Goal: Task Accomplishment & Management: Complete application form

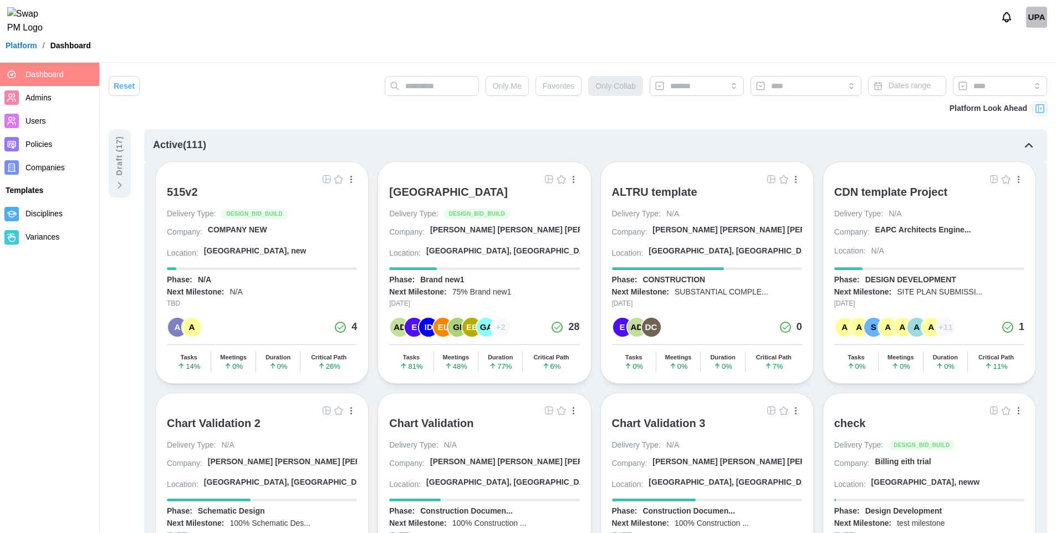
click at [1034, 25] on div "UPA" at bounding box center [1036, 17] width 21 height 21
click at [1029, 68] on div "Sign Out" at bounding box center [1029, 68] width 34 height 9
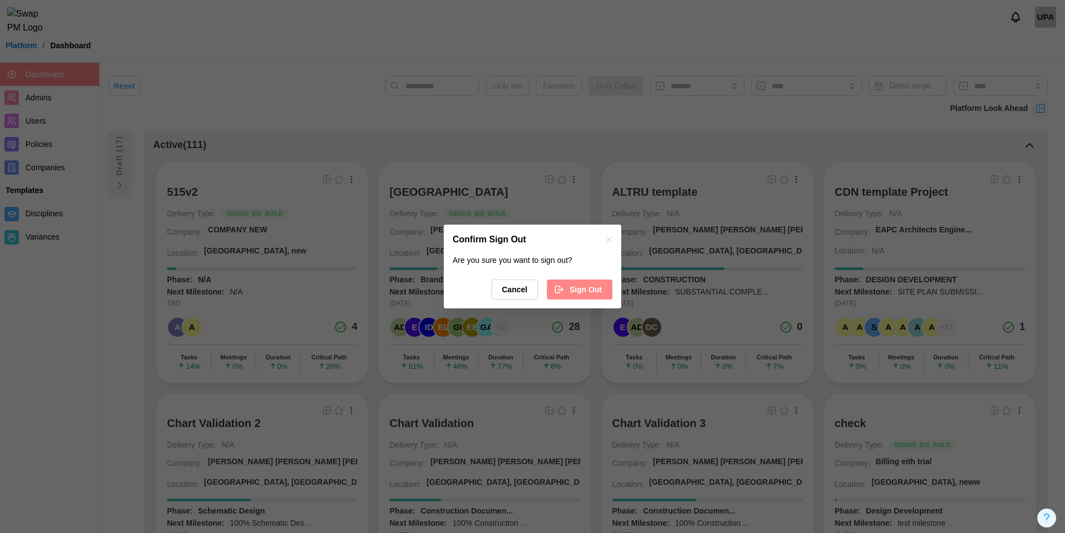
click at [736, 22] on div at bounding box center [532, 266] width 1065 height 533
click at [609, 240] on icon "button" at bounding box center [608, 239] width 9 height 9
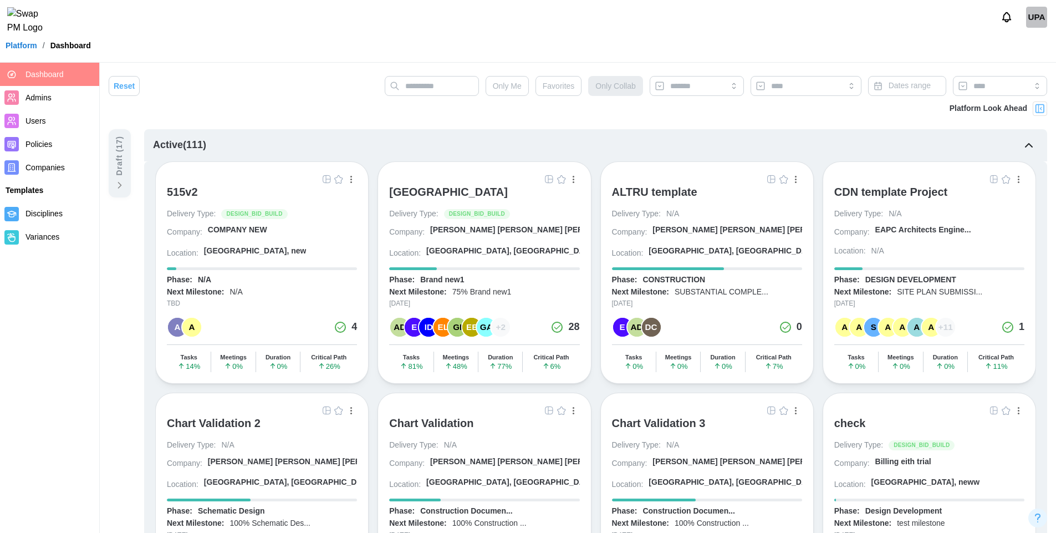
click at [44, 102] on span "Admins" at bounding box center [60, 98] width 69 height 14
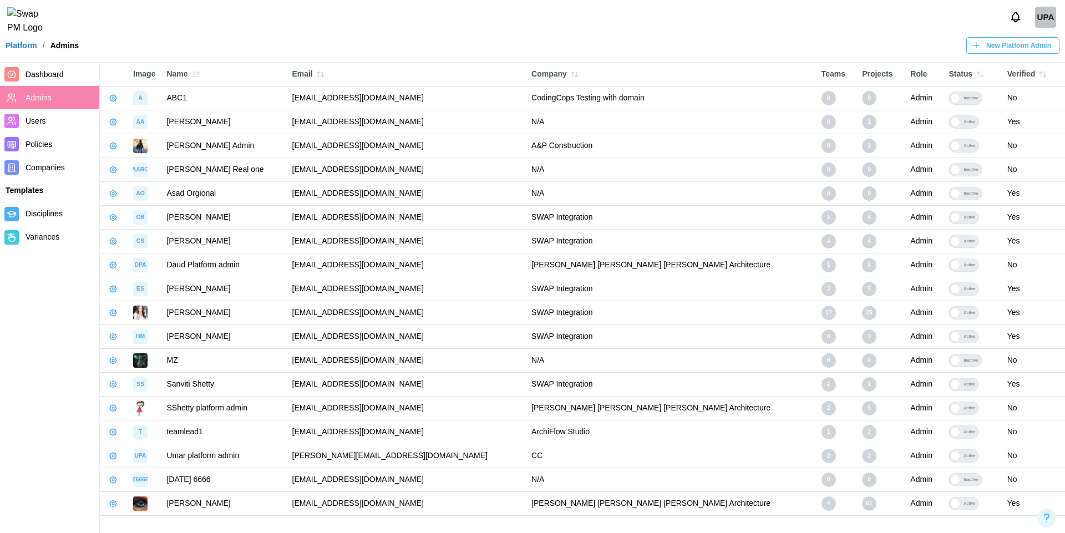
click at [115, 146] on icon "button" at bounding box center [113, 145] width 9 height 9
click at [146, 167] on div "Edit Platform Admin" at bounding box center [169, 168] width 82 height 9
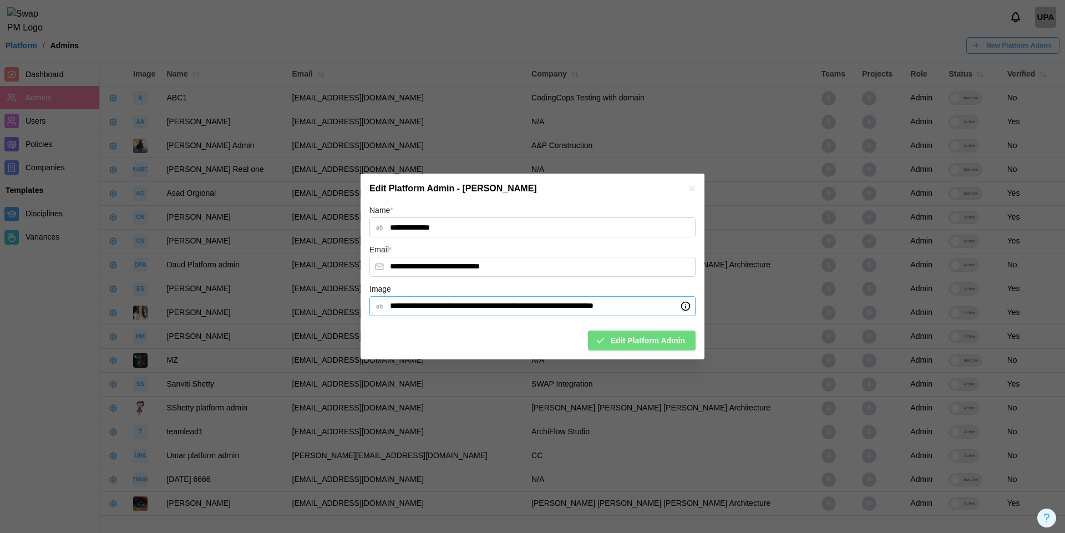
click at [477, 308] on input "**********" at bounding box center [532, 306] width 326 height 20
click at [696, 192] on button "button" at bounding box center [692, 188] width 12 height 12
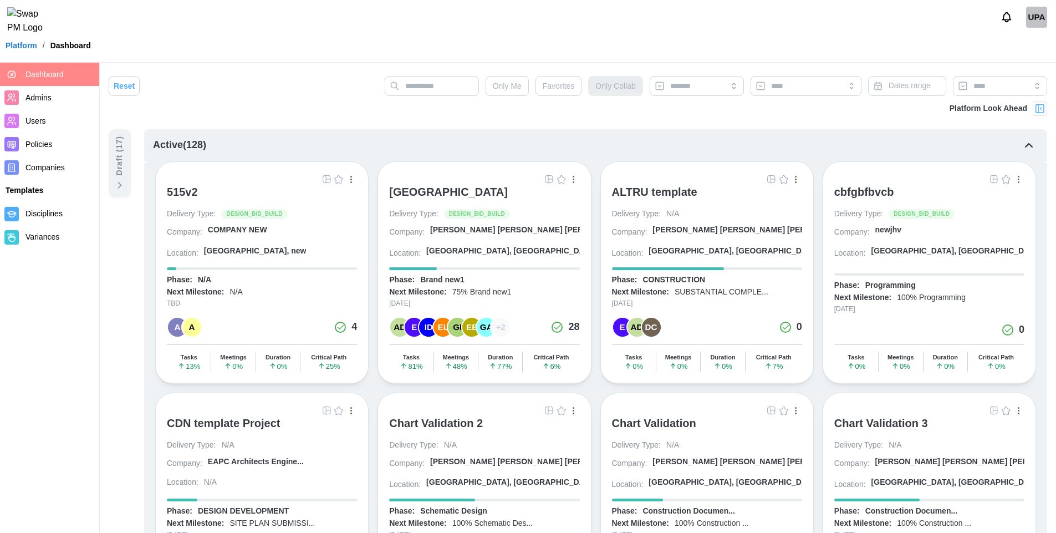
click at [48, 169] on span "Companies" at bounding box center [45, 167] width 39 height 9
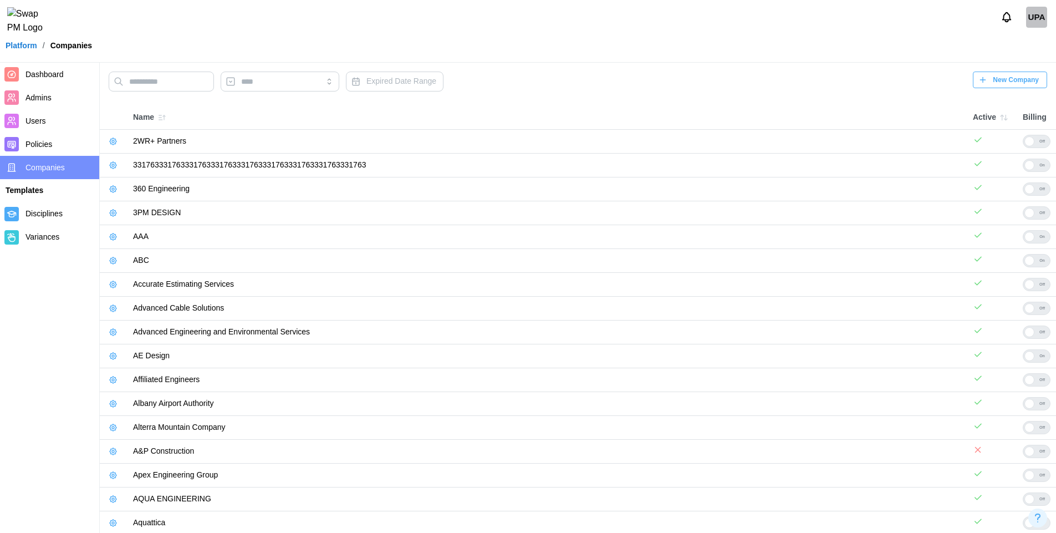
scroll to position [226, 0]
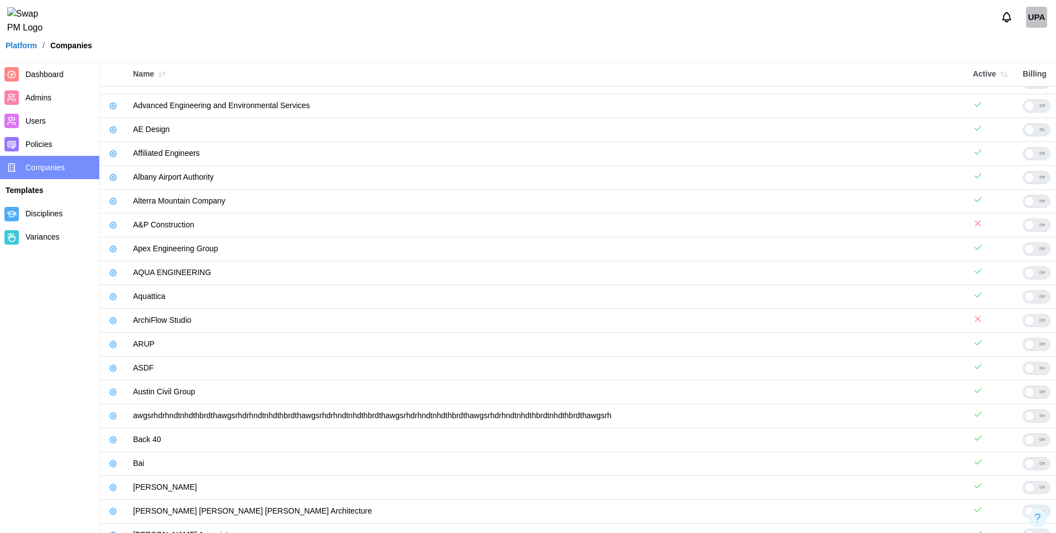
click at [114, 368] on icon "button" at bounding box center [113, 368] width 2 height 2
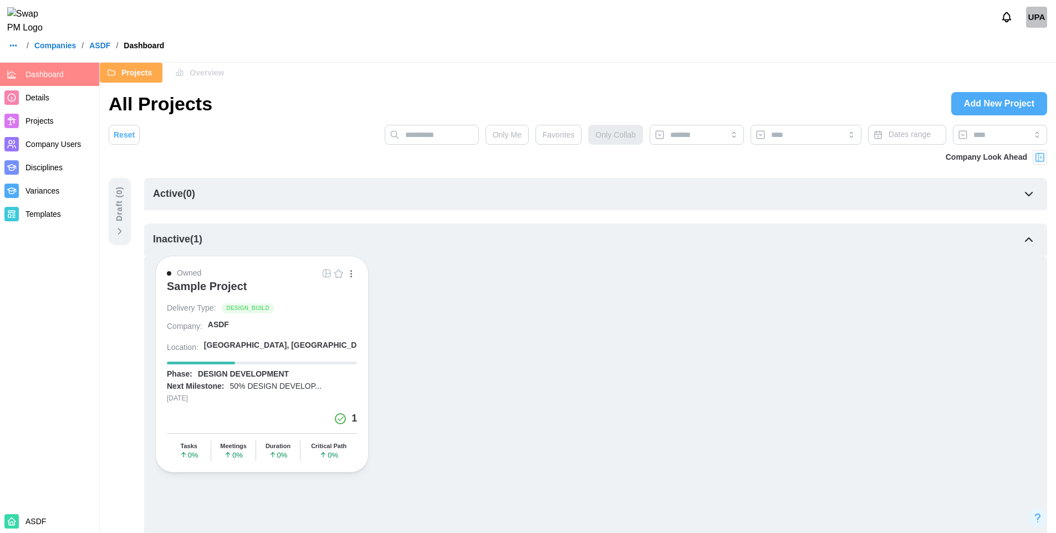
click at [997, 108] on span "Add New Project" at bounding box center [999, 104] width 70 height 22
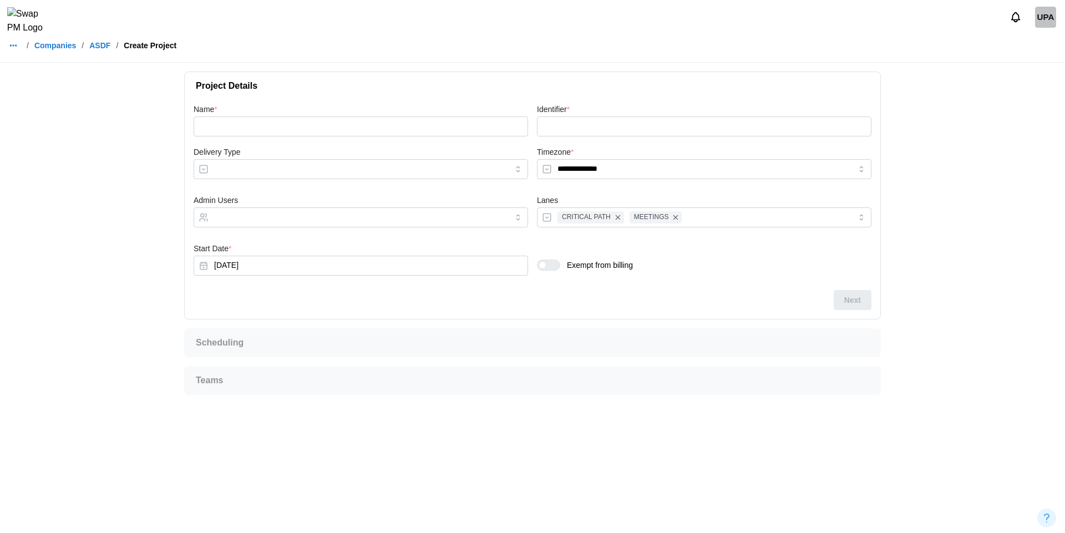
type input "**********"
type input "*****"
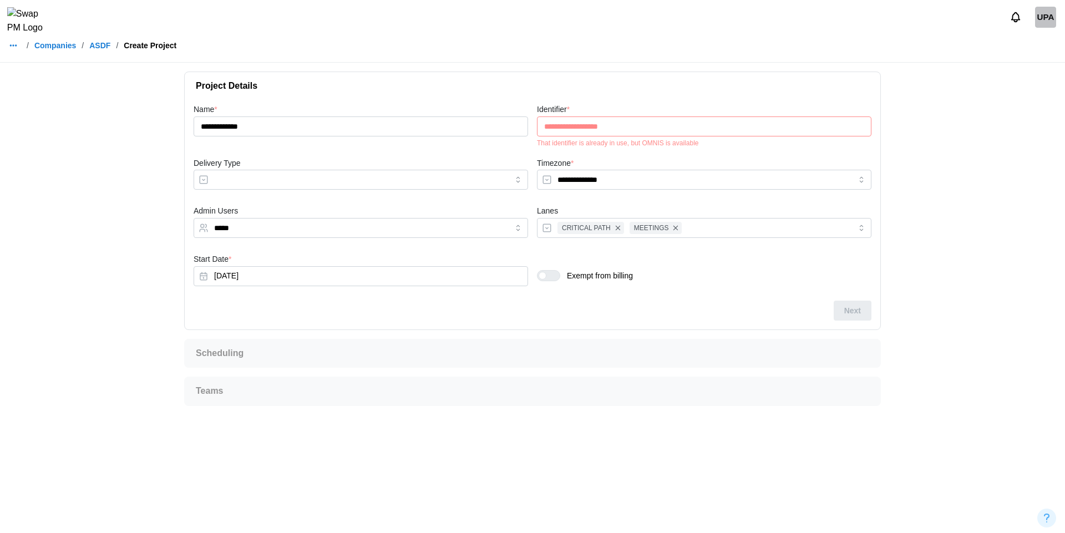
click at [653, 141] on div "That identifier is already in use, but OMNIS is available" at bounding box center [704, 143] width 334 height 8
copy div "OMNIS"
drag, startPoint x: 618, startPoint y: 123, endPoint x: 480, endPoint y: 125, distance: 137.5
click at [480, 125] on div "**********" at bounding box center [532, 201] width 686 height 207
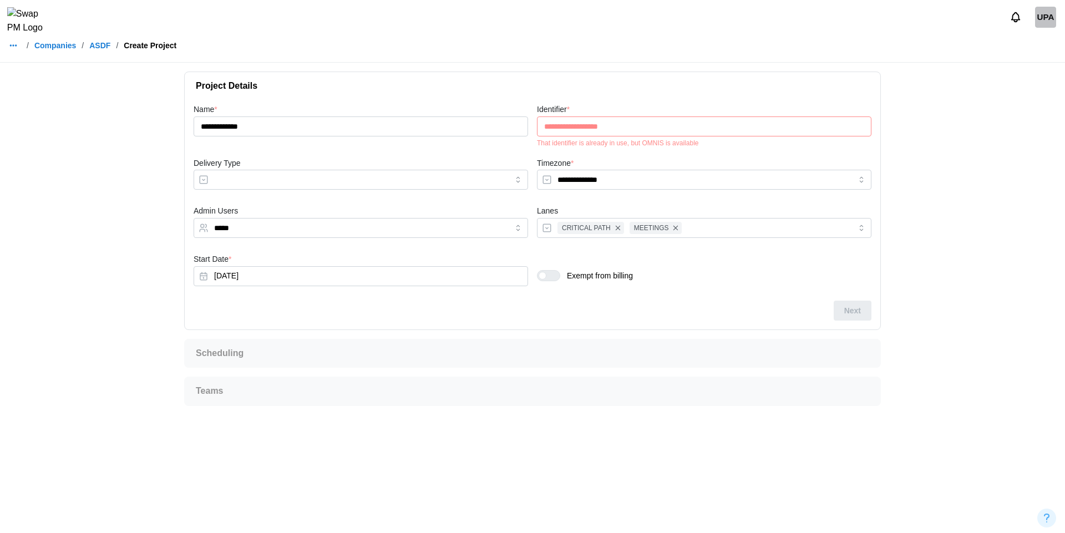
paste input "text"
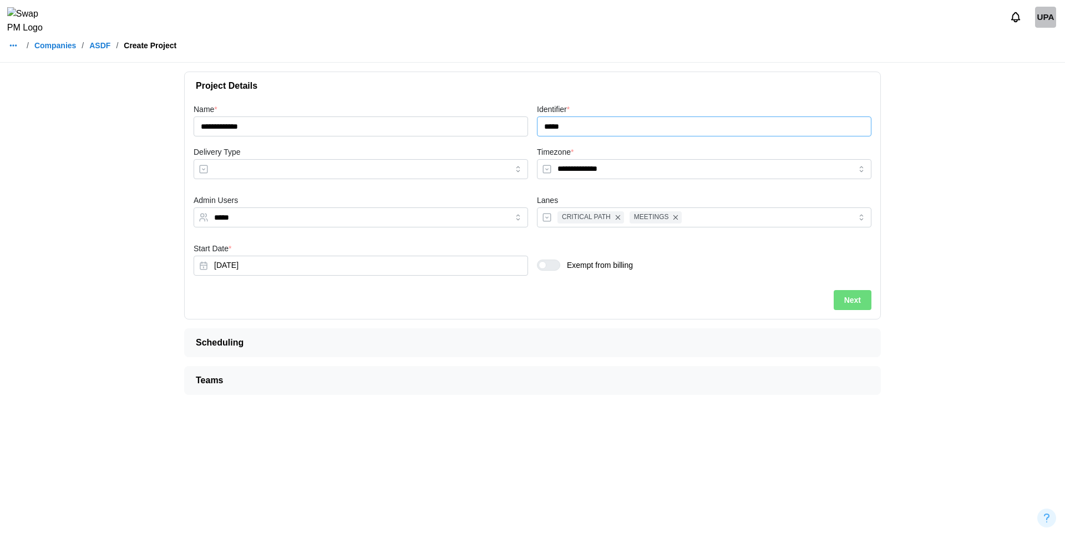
type input "*****"
click at [455, 164] on input "Delivery Type" at bounding box center [361, 169] width 334 height 20
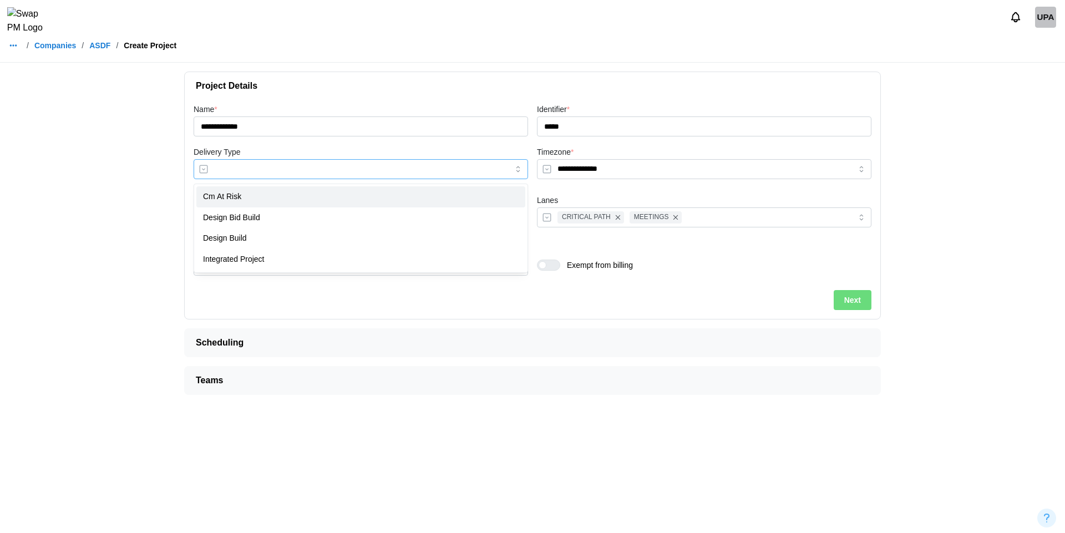
type input "**********"
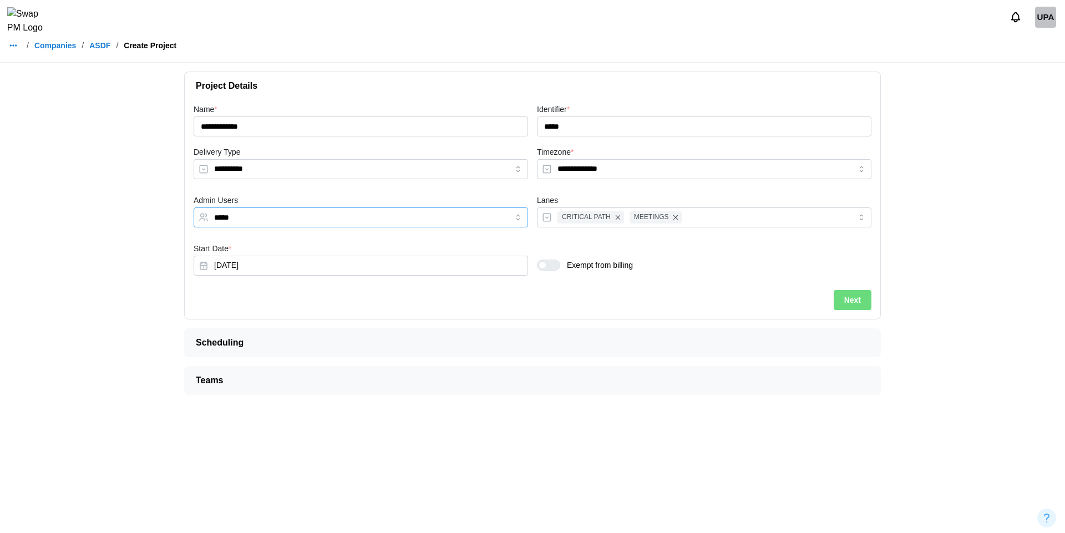
click at [304, 214] on input "*****" at bounding box center [350, 217] width 273 height 9
type input "*"
click at [318, 270] on button "Oct 1, 2025" at bounding box center [361, 266] width 334 height 20
click at [216, 299] on icon "button" at bounding box center [212, 297] width 9 height 9
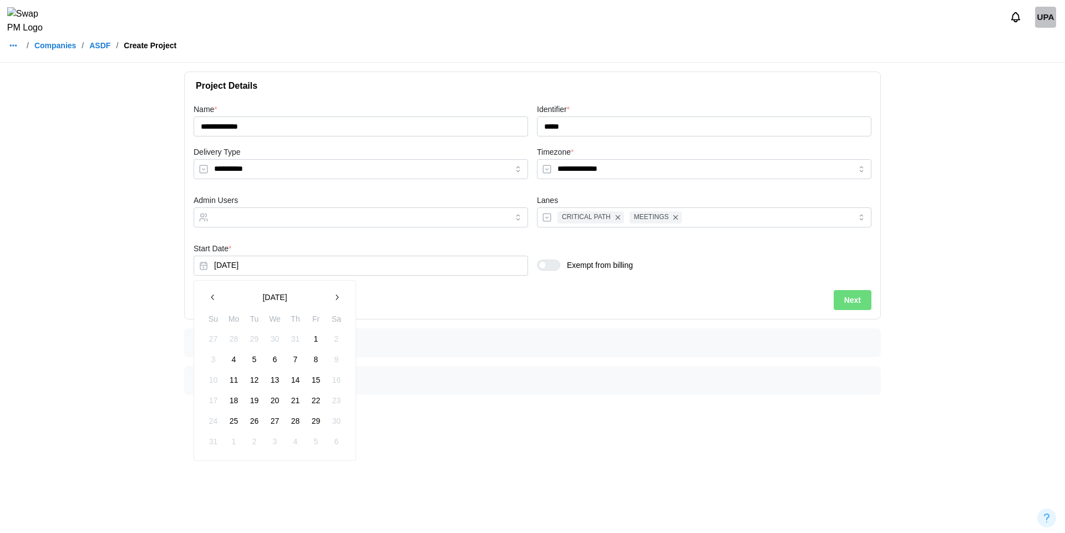
click at [216, 299] on icon "button" at bounding box center [212, 297] width 9 height 9
click at [236, 342] on button "2" at bounding box center [234, 339] width 20 height 20
click at [555, 269] on div at bounding box center [552, 265] width 13 height 10
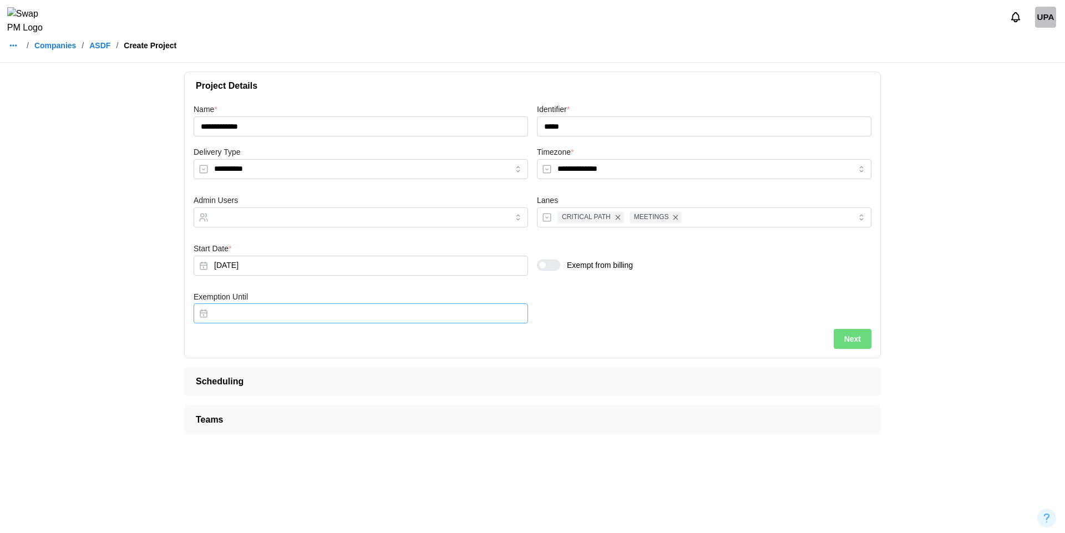
click at [340, 315] on button "Exemption Until" at bounding box center [361, 313] width 334 height 20
click at [313, 464] on button "31" at bounding box center [316, 469] width 20 height 20
click at [857, 344] on span "Next" at bounding box center [852, 338] width 17 height 19
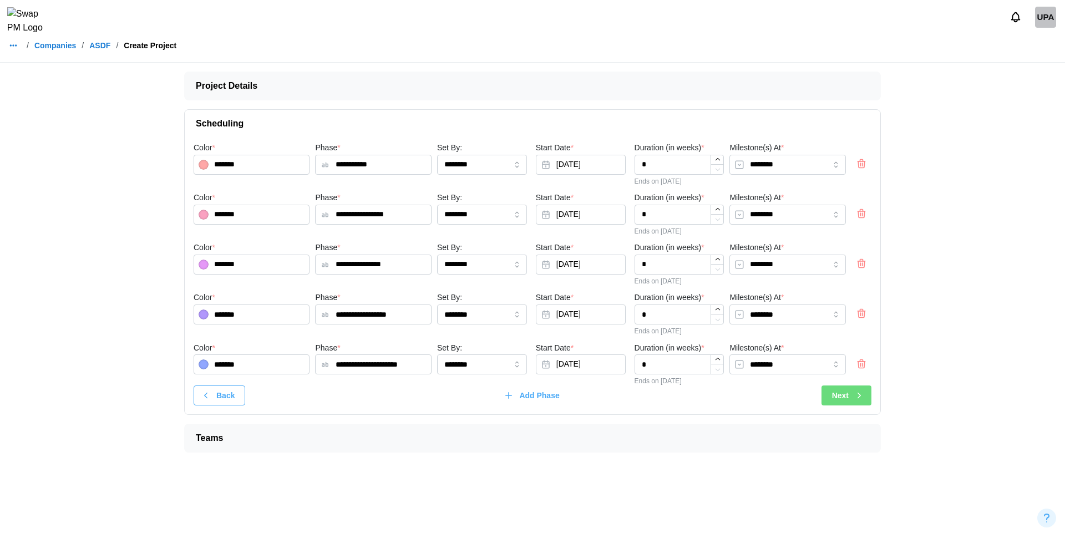
click at [843, 401] on span "Next" at bounding box center [840, 395] width 17 height 19
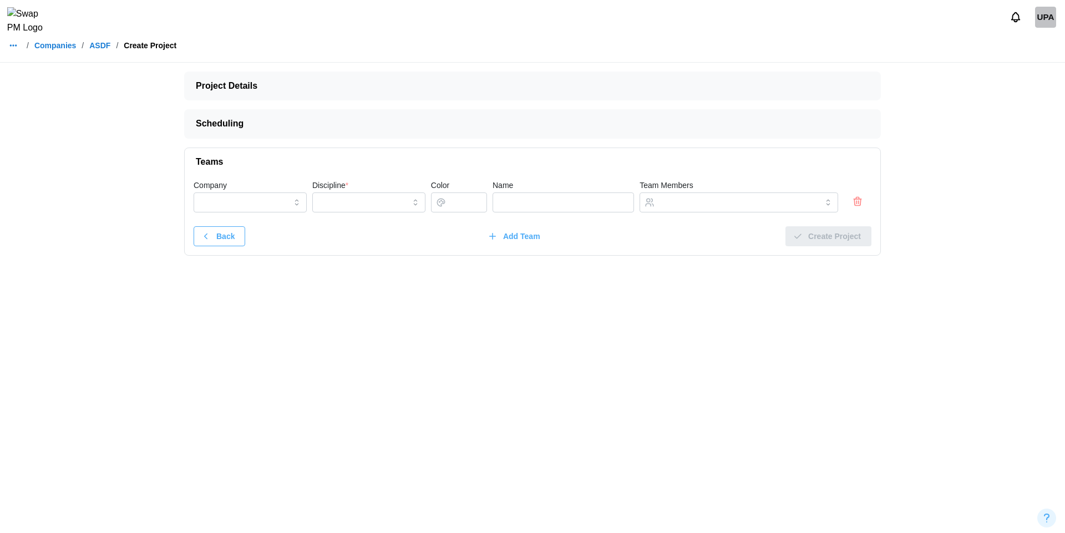
click at [853, 200] on icon "button" at bounding box center [857, 201] width 11 height 13
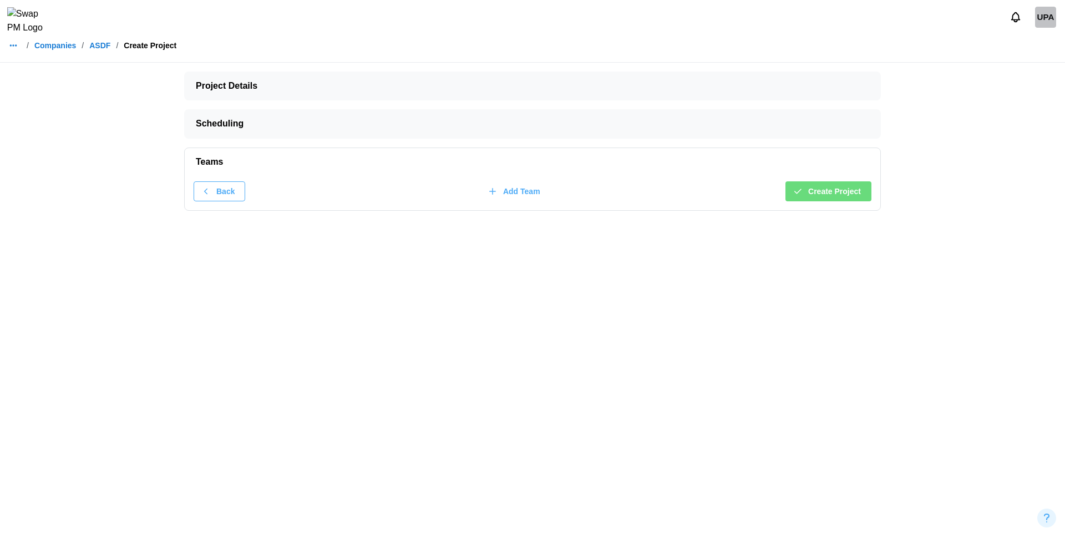
click at [826, 206] on div "Back Add Team Create Project" at bounding box center [532, 193] width 695 height 34
click at [842, 198] on span "Create Project" at bounding box center [834, 191] width 53 height 19
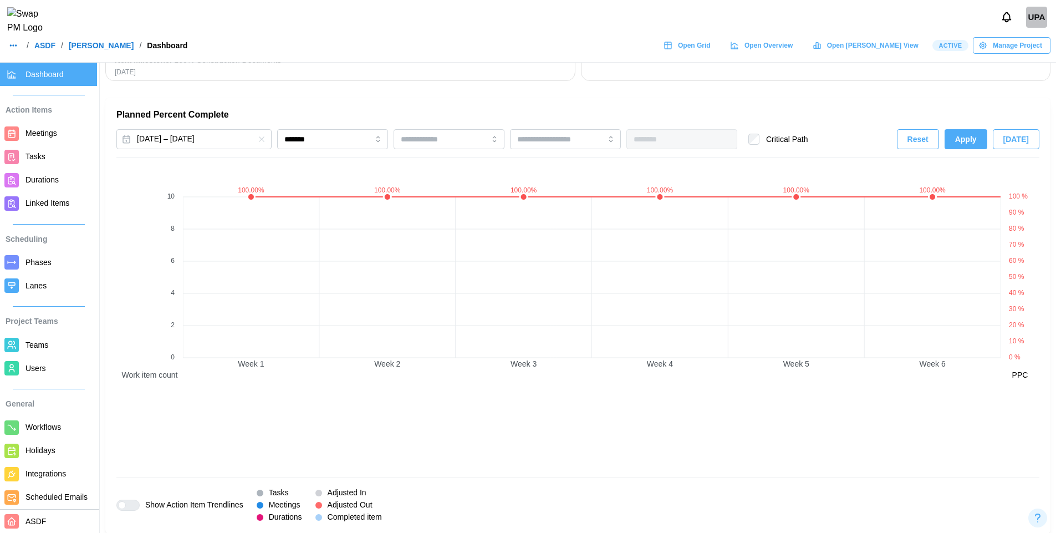
scroll to position [0, 1772]
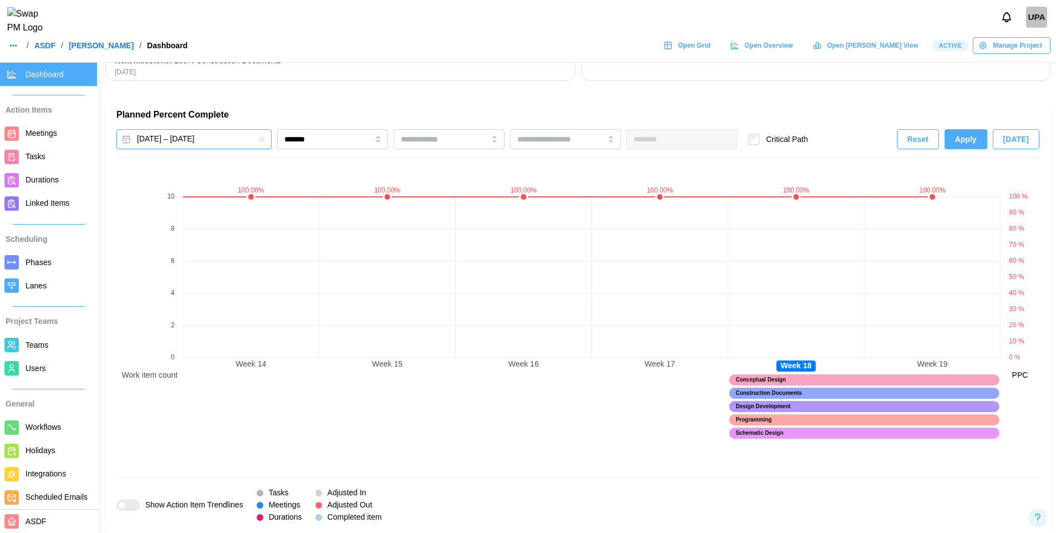
click at [194, 139] on button "Jun 2, 2025 – Oct 7, 2025" at bounding box center [193, 139] width 155 height 20
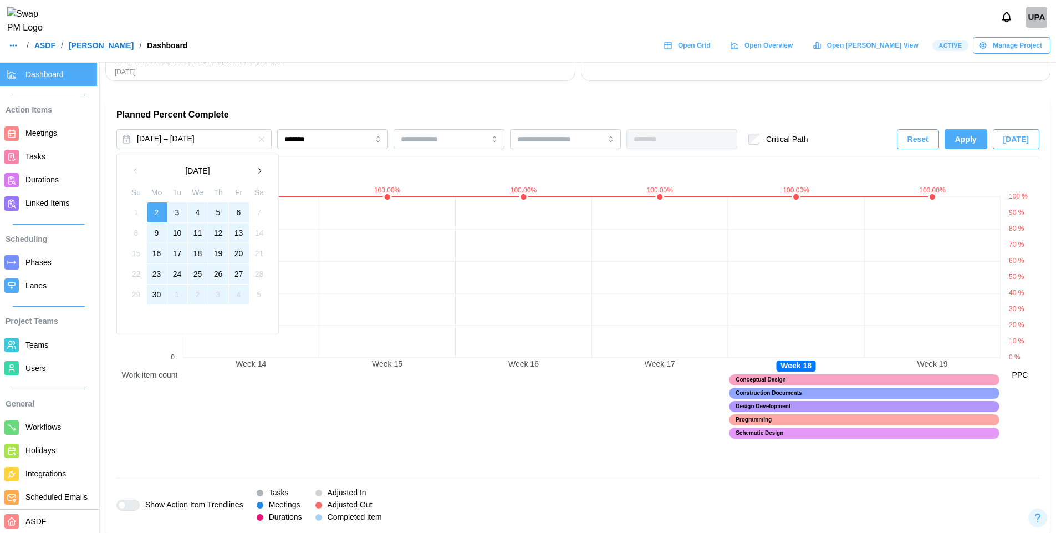
click at [261, 172] on icon "button" at bounding box center [259, 170] width 9 height 9
click at [179, 210] on button "1" at bounding box center [177, 212] width 20 height 20
click at [218, 291] on button "31" at bounding box center [218, 294] width 20 height 20
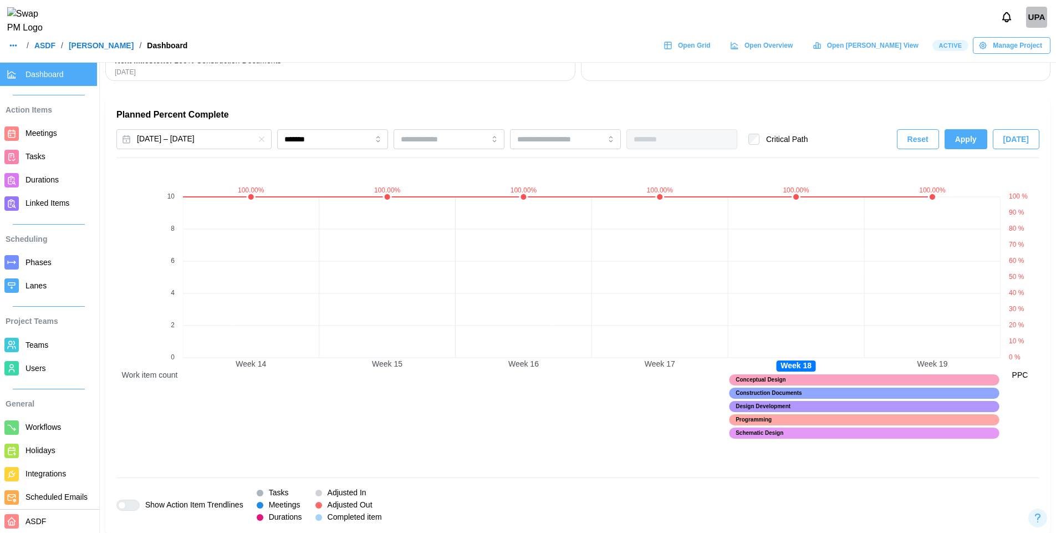
click at [975, 141] on span "Apply" at bounding box center [966, 139] width 22 height 19
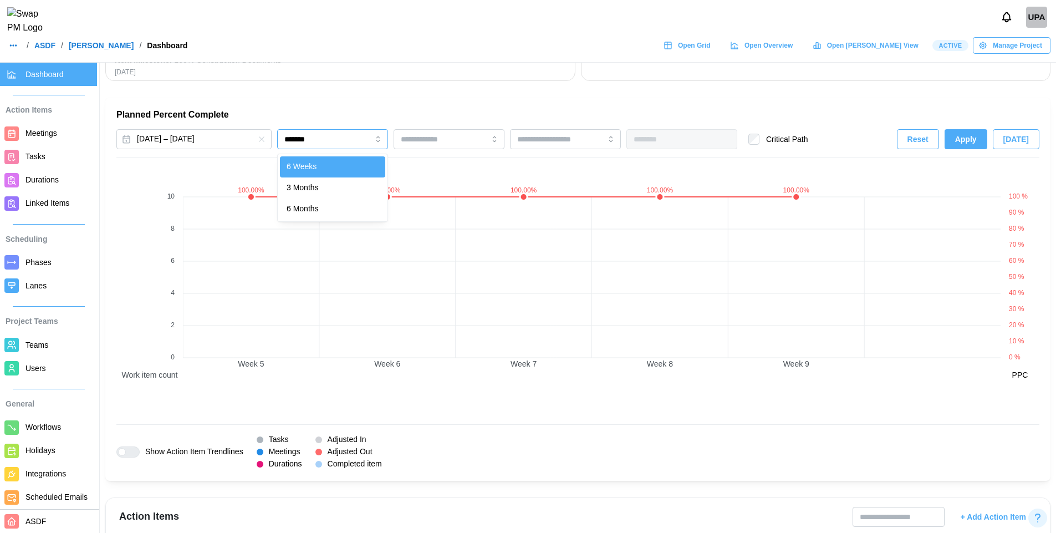
click at [366, 134] on input "*******" at bounding box center [332, 139] width 111 height 20
click at [980, 137] on button "Apply" at bounding box center [966, 139] width 43 height 20
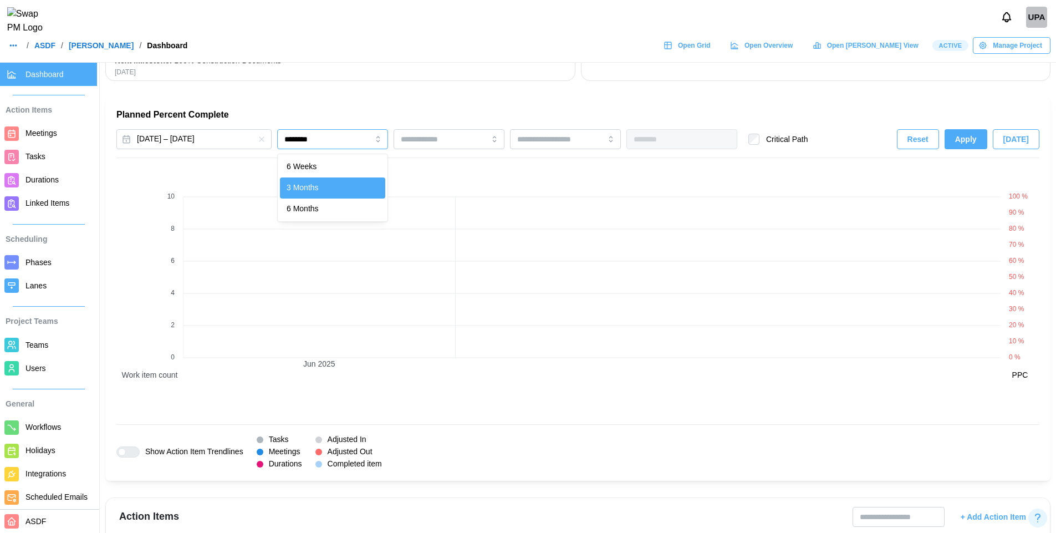
click at [366, 133] on input "********" at bounding box center [332, 139] width 111 height 20
click at [967, 147] on span "Apply" at bounding box center [966, 139] width 22 height 19
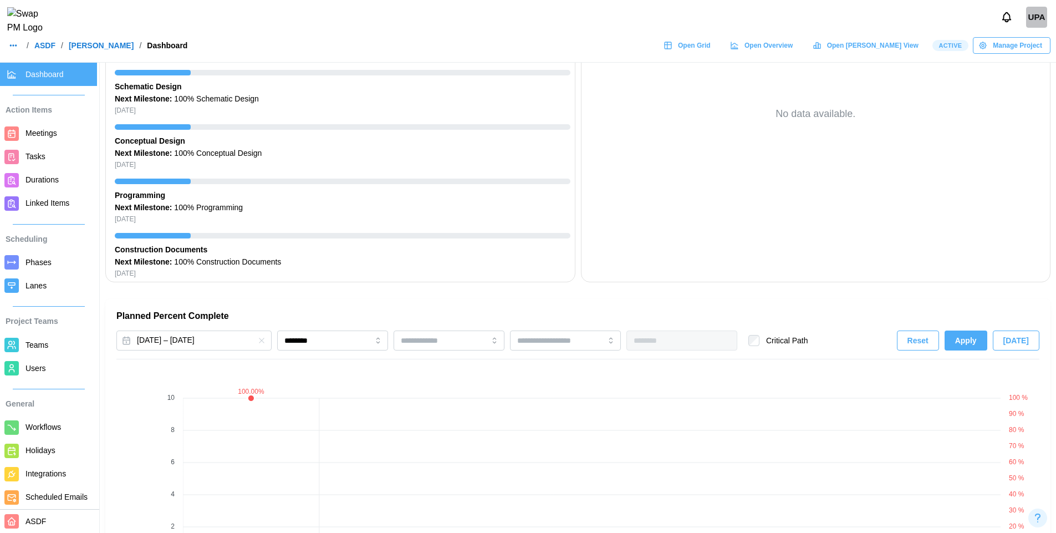
scroll to position [488, 0]
click at [213, 344] on button "Jul 1, 2025 – Jul 31, 2025" at bounding box center [193, 339] width 155 height 20
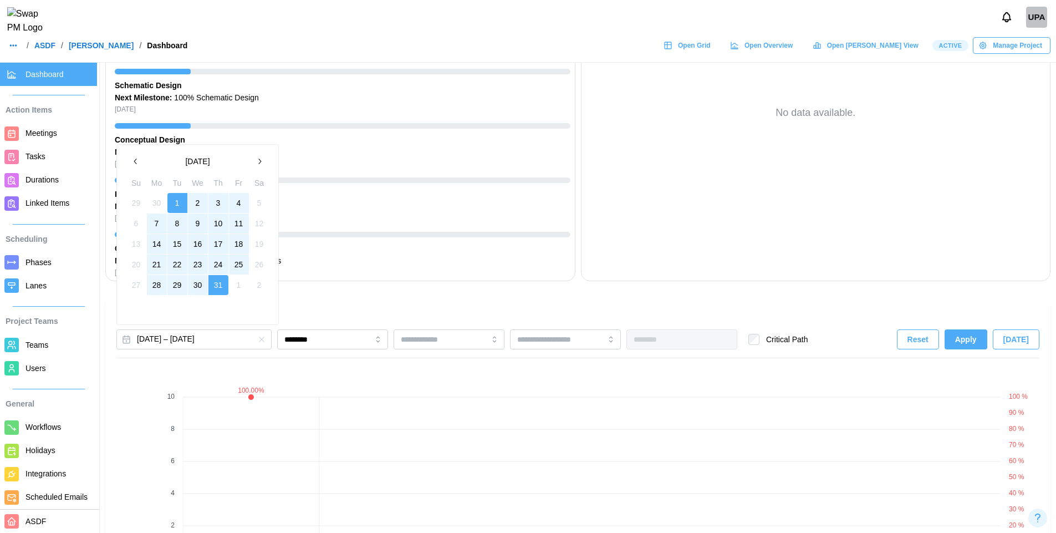
click at [259, 163] on icon "button" at bounding box center [259, 161] width 9 height 9
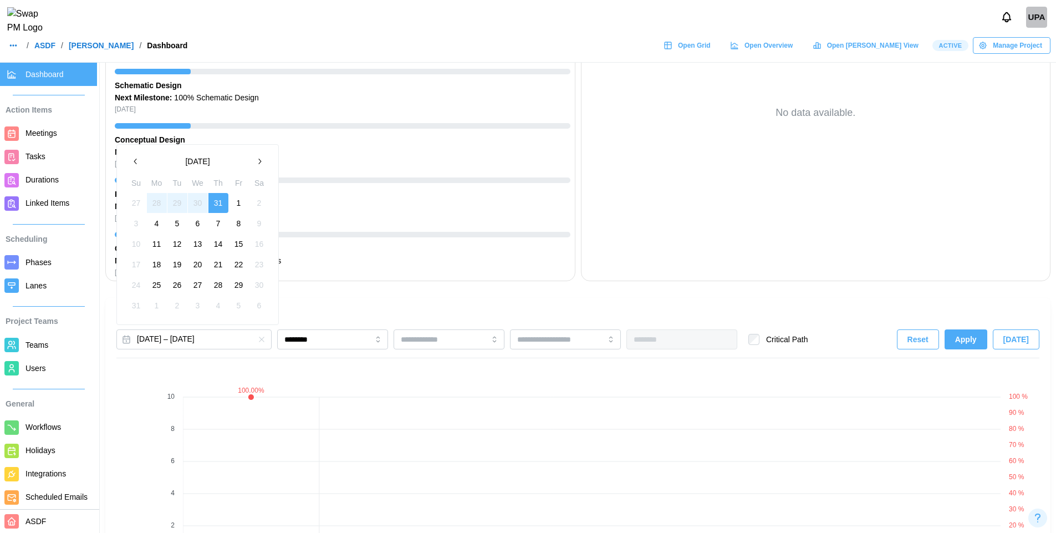
click at [238, 202] on button "1" at bounding box center [239, 203] width 20 height 20
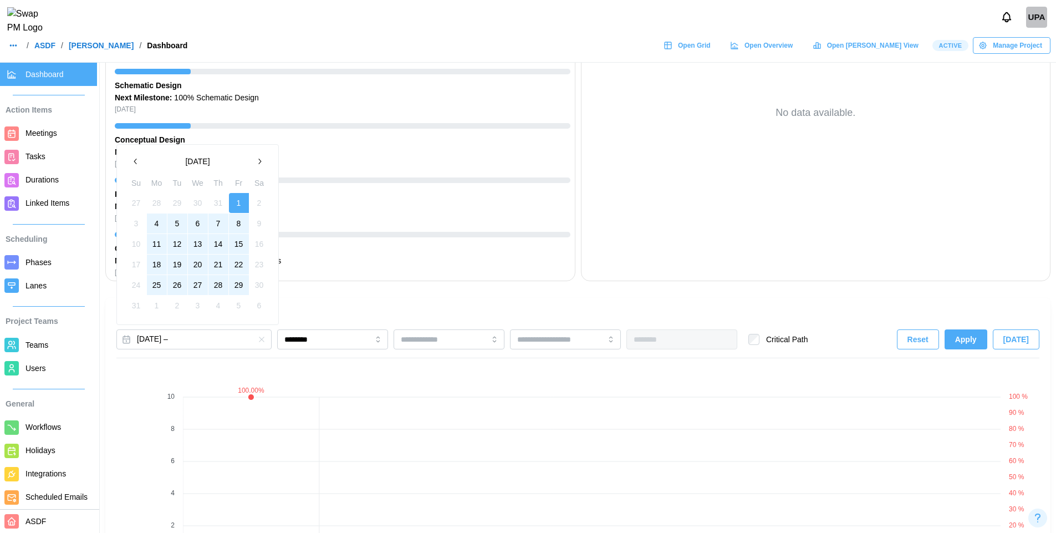
click at [241, 281] on button "29" at bounding box center [239, 285] width 20 height 20
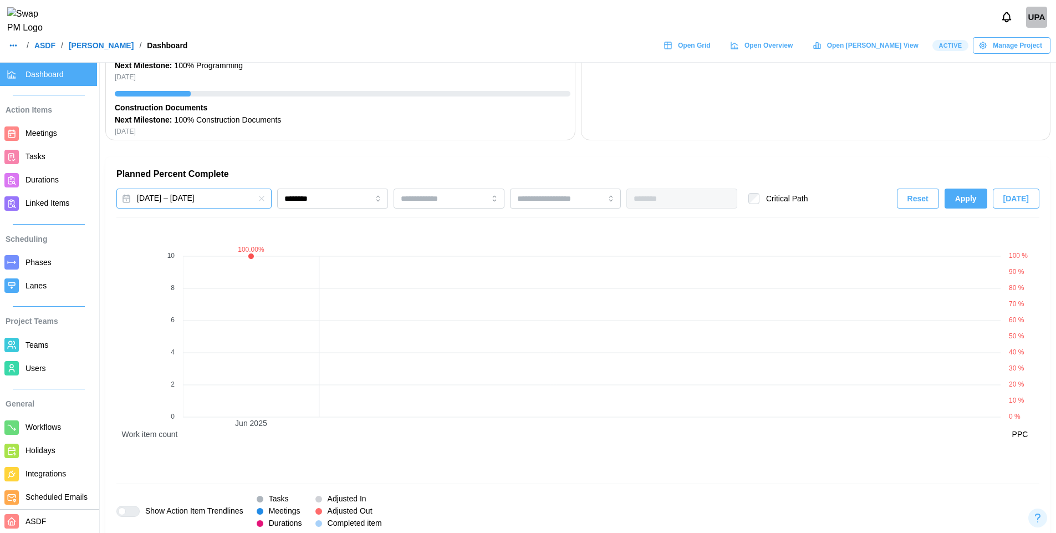
scroll to position [620, 0]
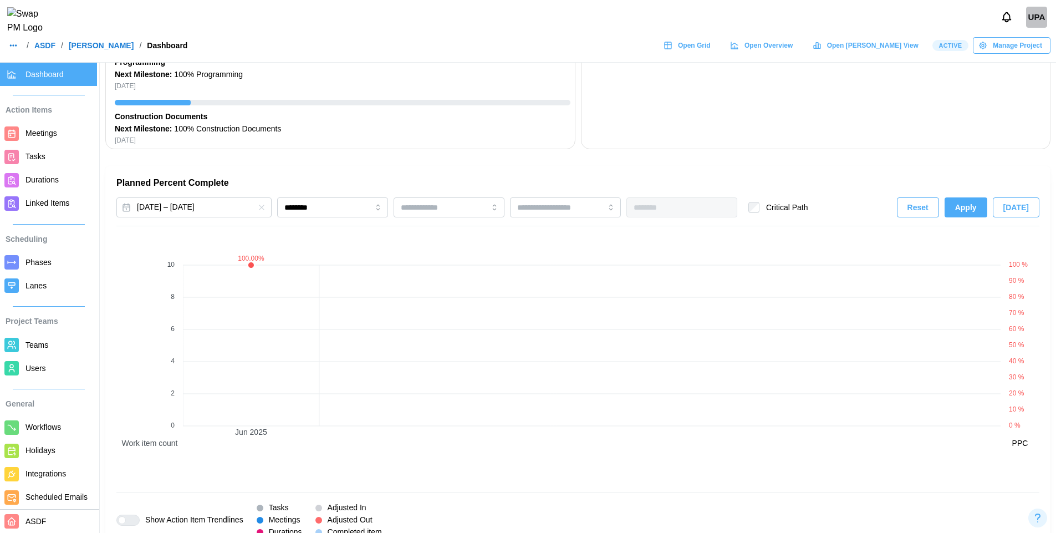
click at [970, 203] on span "Apply" at bounding box center [966, 207] width 22 height 19
click at [358, 202] on input "********" at bounding box center [332, 207] width 111 height 20
type input "********"
click at [963, 208] on span "Apply" at bounding box center [966, 207] width 22 height 19
click at [224, 207] on button "Aug 1, 2025 – Aug 29, 2025" at bounding box center [193, 207] width 155 height 20
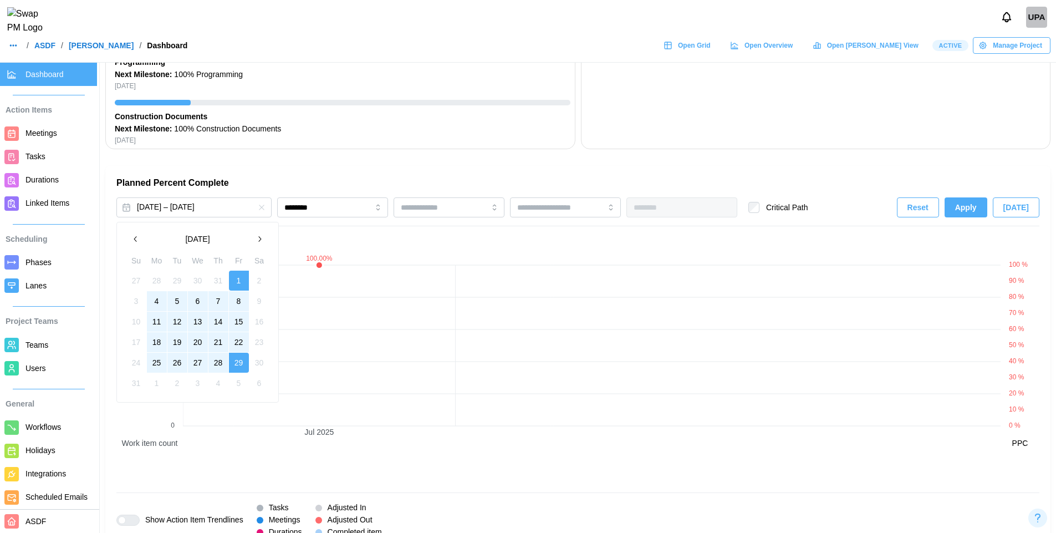
click at [260, 244] on button "button" at bounding box center [259, 239] width 20 height 20
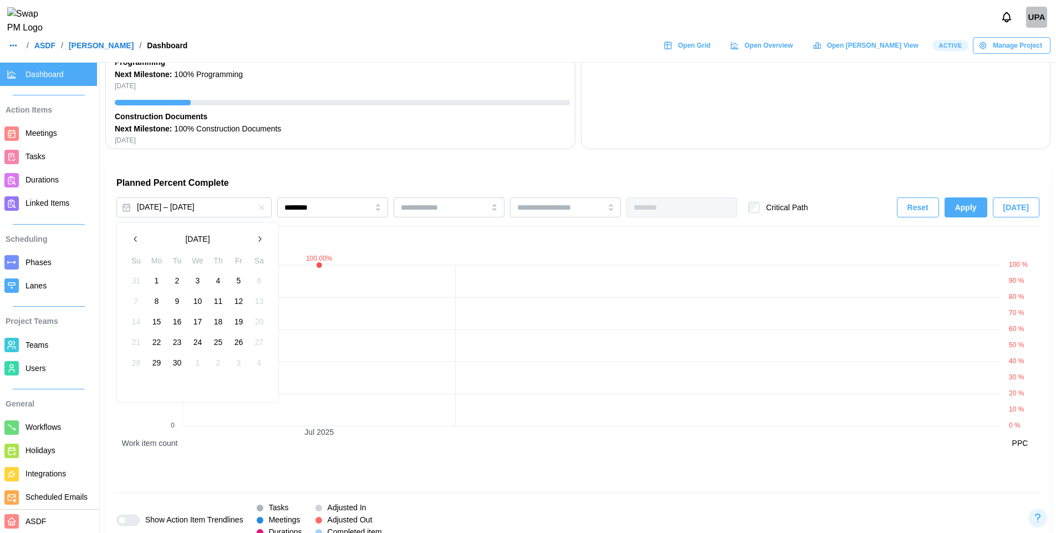
click at [260, 244] on button "button" at bounding box center [259, 239] width 20 height 20
click at [193, 279] on button "1" at bounding box center [198, 281] width 20 height 20
click at [177, 298] on button "7" at bounding box center [177, 301] width 20 height 20
click at [959, 208] on span "Apply" at bounding box center [966, 207] width 22 height 19
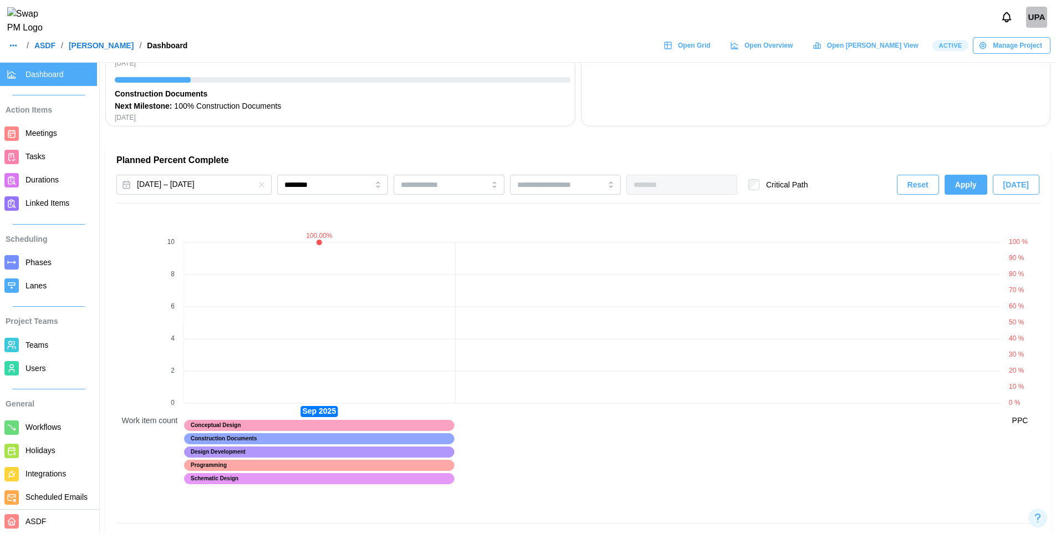
scroll to position [643, 0]
